Goal: Task Accomplishment & Management: Use online tool/utility

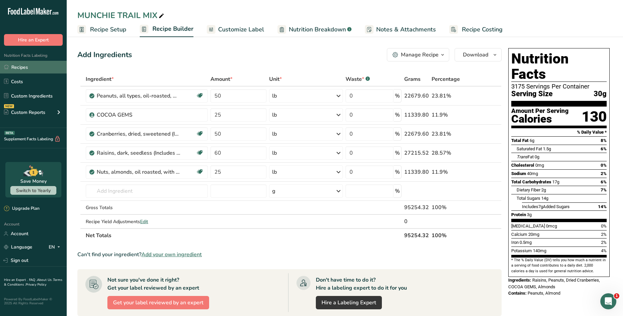
click at [27, 68] on link "Recipes" at bounding box center [33, 67] width 67 height 13
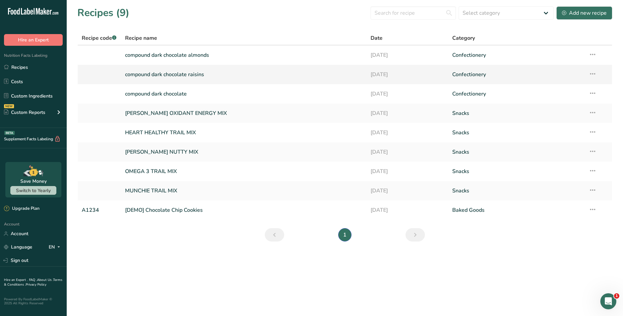
click at [174, 72] on link "compound dark chocolate raisins" at bounding box center [243, 74] width 237 height 14
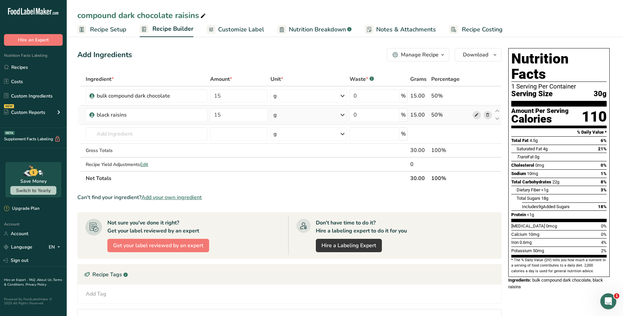
click at [476, 113] on icon at bounding box center [476, 114] width 5 height 7
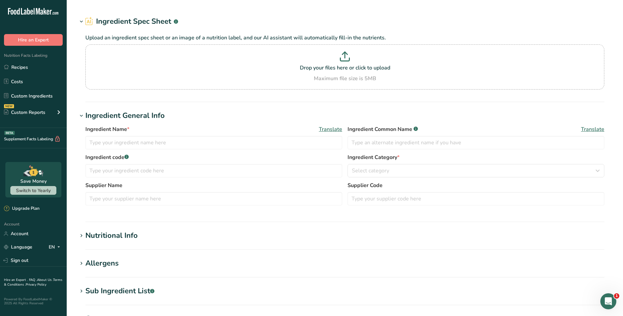
type input "black raisins"
type input "me"
type input "40"
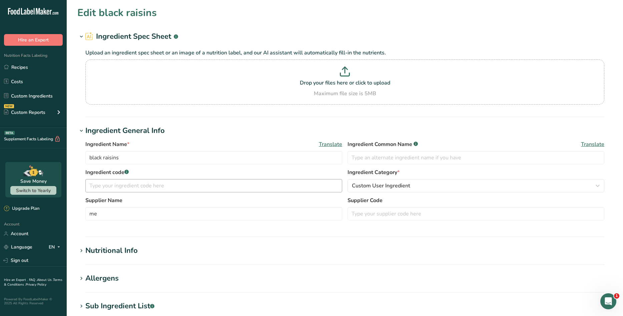
type input "90"
type KJ "376.6"
type Fat "0"
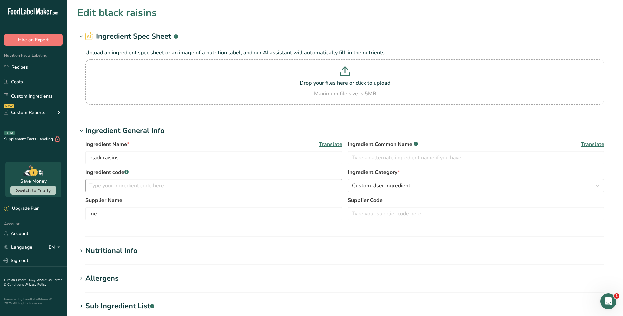
type input "0"
type Carbohydrates "32"
type Fiber "1"
type Sugars "24"
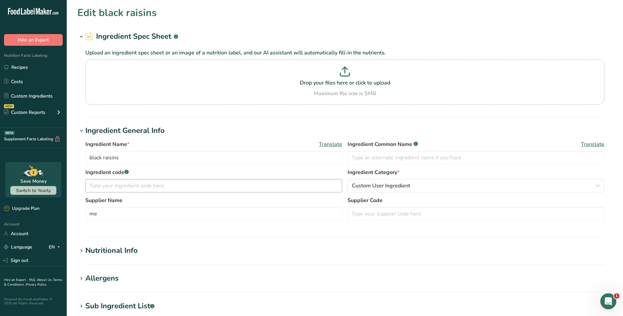
type Sugars "0"
type input "1"
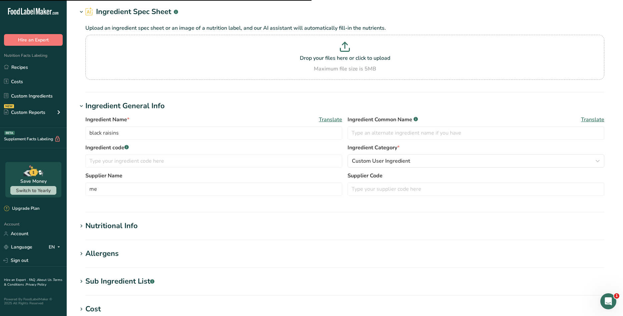
scroll to position [67, 0]
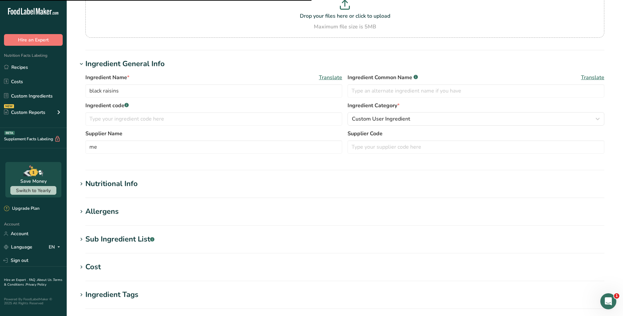
click at [99, 186] on div "Nutritional Info" at bounding box center [111, 183] width 52 height 11
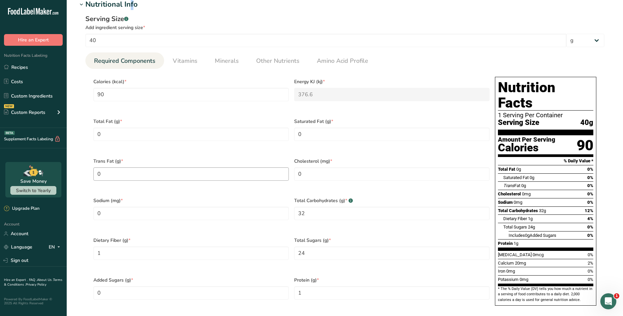
scroll to position [267, 0]
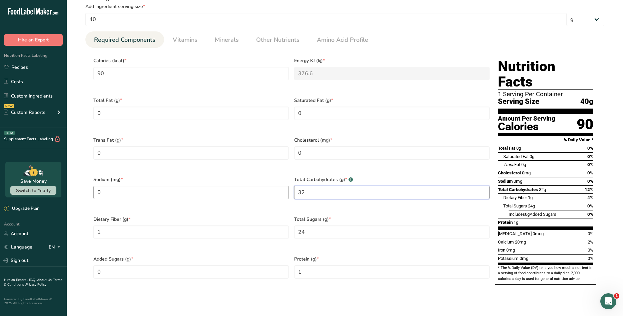
drag, startPoint x: 315, startPoint y: 185, endPoint x: 287, endPoint y: 187, distance: 28.1
click at [287, 187] on div "Calories (kcal) * 90 Energy KJ (kj) * 376.6 Total Fat (g) * 0 Saturated Fat (g)…" at bounding box center [292, 172] width 402 height 238
type Carbohydrates "24"
drag, startPoint x: 113, startPoint y: 17, endPoint x: 79, endPoint y: 16, distance: 33.7
click at [79, 16] on div "Serving Size .a-a{fill:#347362;}.b-a{fill:#fff;} Add ingredient serving size * …" at bounding box center [344, 144] width 535 height 311
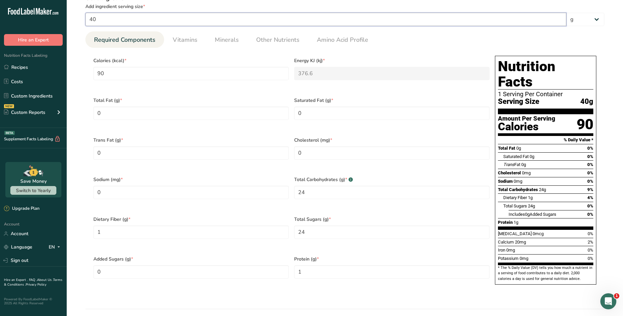
type input "3"
type input "6.75"
type KJ "28.245"
type Carbohydrates "2.4"
type Fiber "0.075"
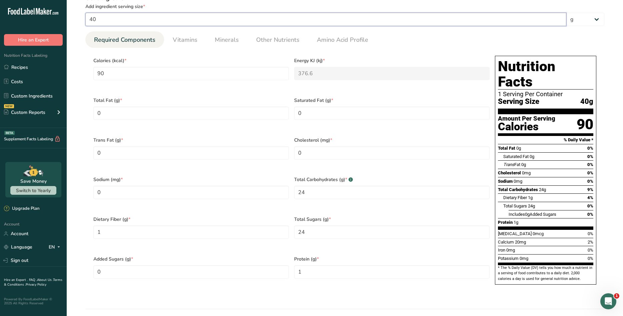
type Sugars "1.8"
type input "0.075"
type input "30"
type input "67.5"
type KJ "282.45"
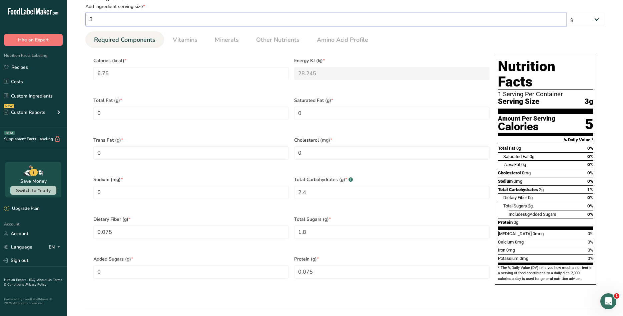
type Carbohydrates "24"
type Fiber "0.75"
type Sugars "18"
type input "0.75"
type input "30"
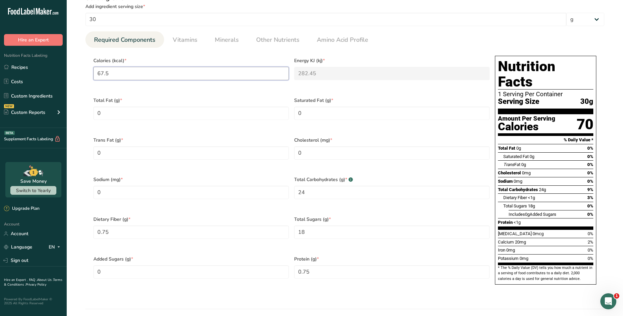
click at [162, 72] on input "67.5" at bounding box center [190, 73] width 195 height 13
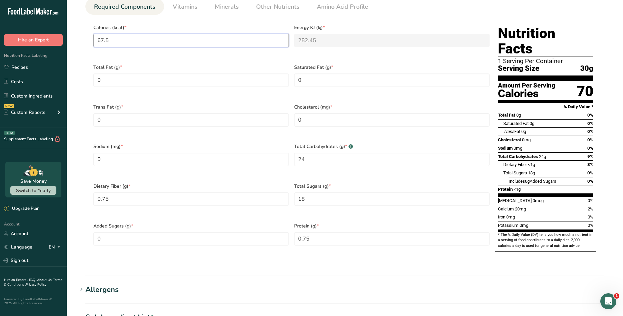
scroll to position [300, 0]
click at [333, 152] on Carbohydrates "24" at bounding box center [391, 158] width 195 height 13
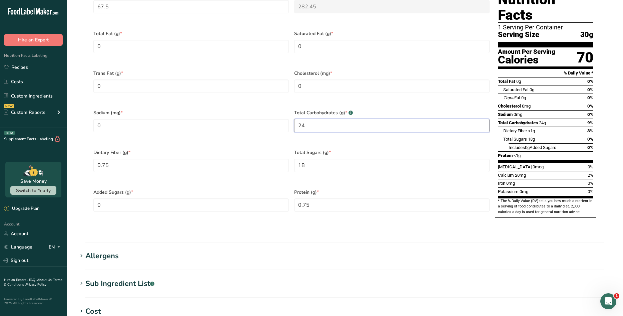
scroll to position [167, 0]
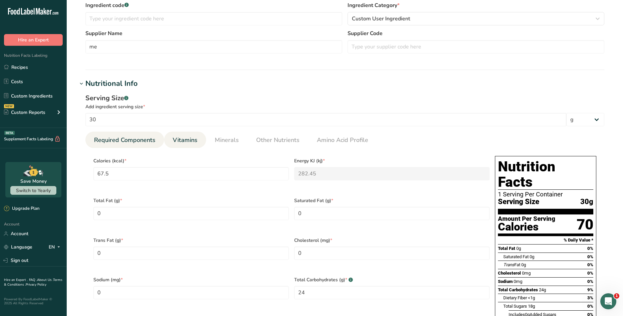
click at [184, 138] on span "Vitamins" at bounding box center [185, 139] width 25 height 9
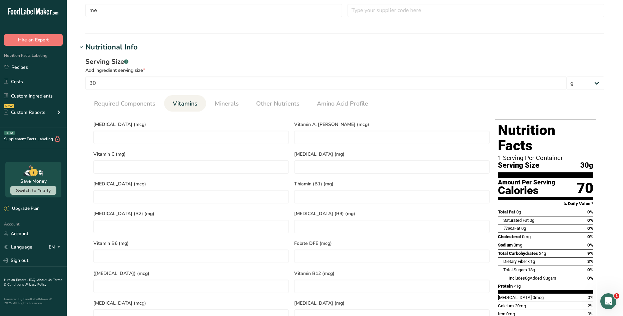
scroll to position [200, 0]
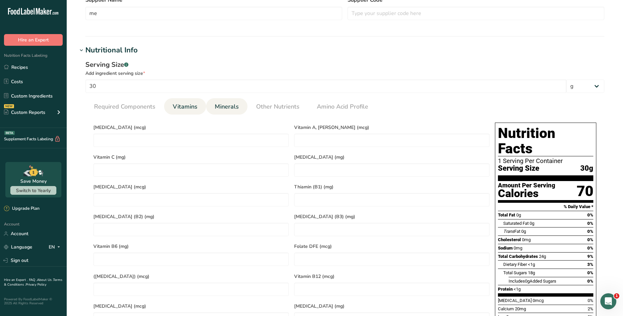
click at [222, 109] on span "Minerals" at bounding box center [227, 106] width 24 height 9
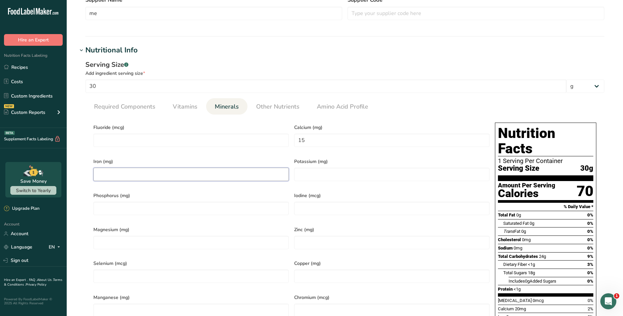
click at [144, 171] on input "number" at bounding box center [190, 173] width 195 height 13
click at [151, 206] on input "number" at bounding box center [190, 207] width 195 height 13
click at [82, 172] on div "Serving Size .a-a{fill:#347362;}.b-a{fill:#fff;} Add ingredient serving size * …" at bounding box center [344, 211] width 535 height 311
click at [109, 201] on input "number" at bounding box center [190, 207] width 195 height 13
drag, startPoint x: 104, startPoint y: 172, endPoint x: 95, endPoint y: 172, distance: 9.4
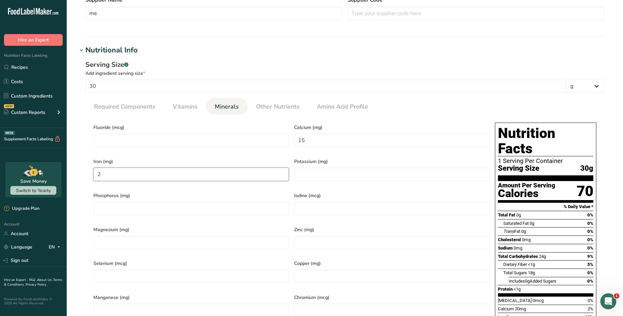
click at [95, 172] on input "2" at bounding box center [190, 173] width 195 height 13
click at [113, 201] on input "number" at bounding box center [190, 207] width 195 height 13
drag, startPoint x: 100, startPoint y: 170, endPoint x: 89, endPoint y: 171, distance: 11.1
click at [89, 171] on section "Calories (kcal) * 67.5 Energy KJ (kj) * 282.45 Total Fat (g) * 0 Saturated Fat …" at bounding box center [344, 238] width 519 height 249
click at [97, 171] on input "75" at bounding box center [190, 173] width 195 height 13
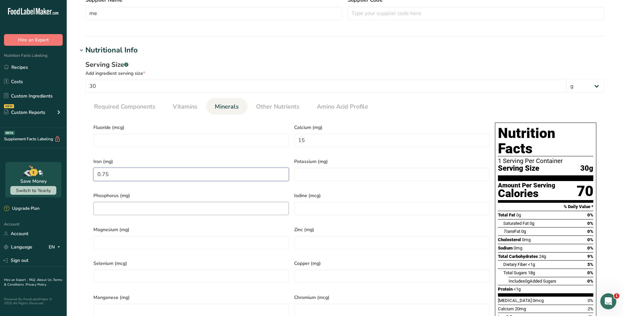
type input "0.75"
click at [124, 202] on input "number" at bounding box center [190, 207] width 195 height 13
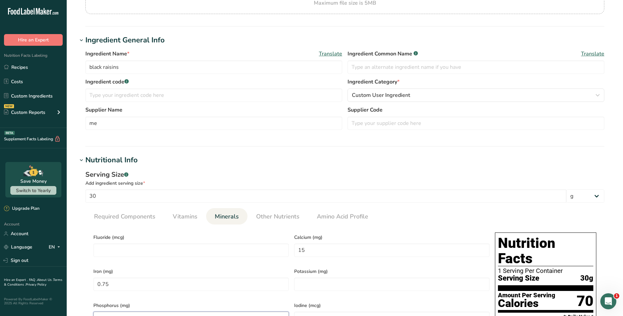
scroll to position [133, 0]
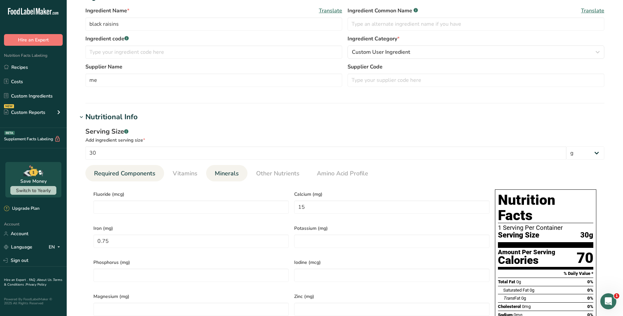
click at [142, 173] on span "Required Components" at bounding box center [124, 173] width 61 height 9
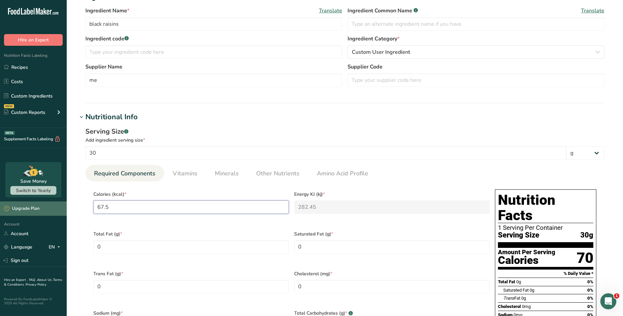
drag, startPoint x: 139, startPoint y: 208, endPoint x: 42, endPoint y: 206, distance: 96.8
click at [42, 206] on div ".a-20{fill:#fff;} Hire an Expert Nutrition Facts Labeling Recipes Costs Custom …" at bounding box center [311, 278] width 623 height 823
type input "9"
type KJ "37.7"
type input "90"
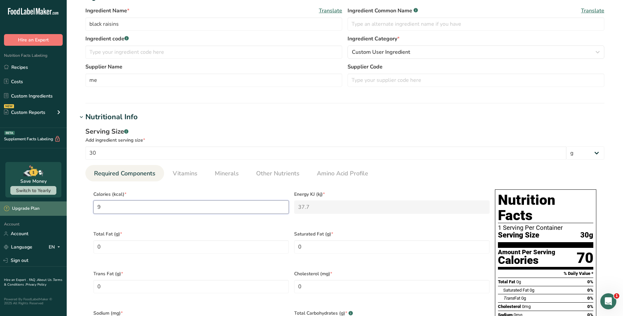
type KJ "376.6"
type input "90"
click at [127, 246] on Fat "0" at bounding box center [190, 246] width 195 height 13
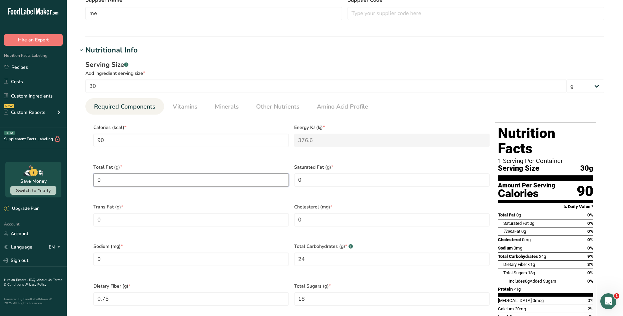
scroll to position [233, 0]
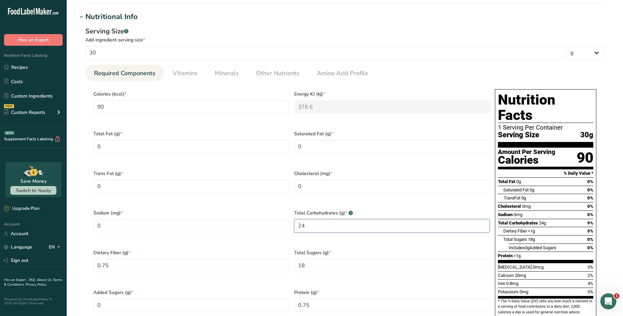
click at [308, 220] on Carbohydrates "24" at bounding box center [391, 225] width 195 height 13
type Carbohydrates "24"
click at [267, 259] on Fiber "0.75" at bounding box center [190, 265] width 195 height 13
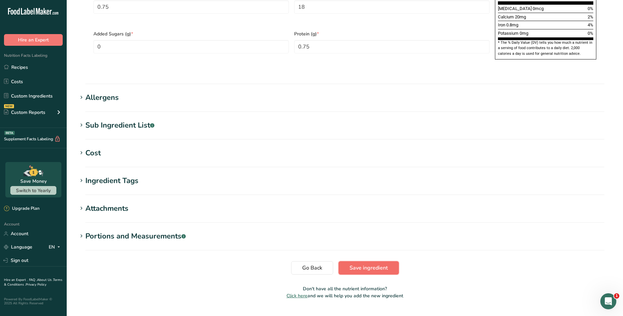
click at [369, 264] on span "Save ingredient" at bounding box center [369, 268] width 38 height 8
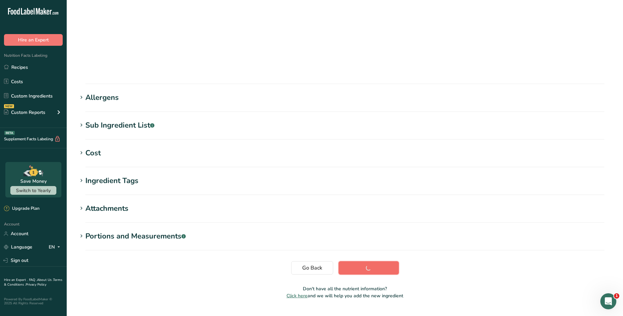
scroll to position [37, 0]
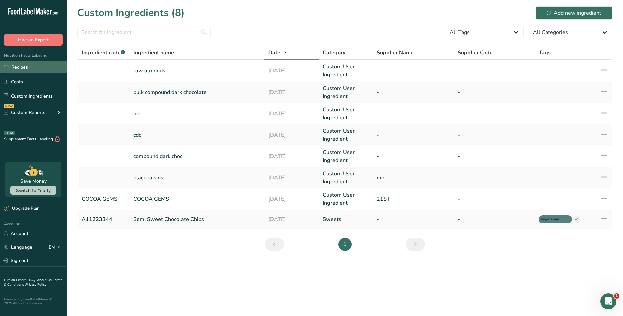
click at [30, 69] on link "Recipes" at bounding box center [33, 67] width 67 height 13
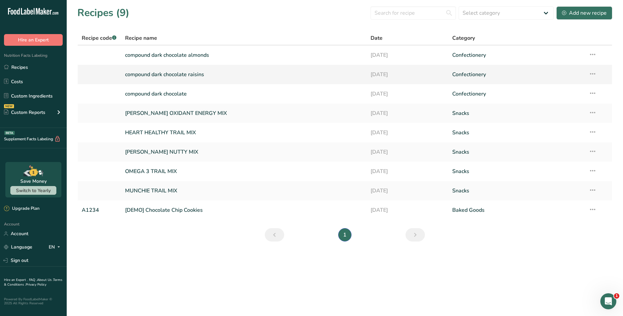
click at [159, 77] on link "compound dark chocolate raisins" at bounding box center [243, 74] width 237 height 14
